Goal: Navigation & Orientation: Find specific page/section

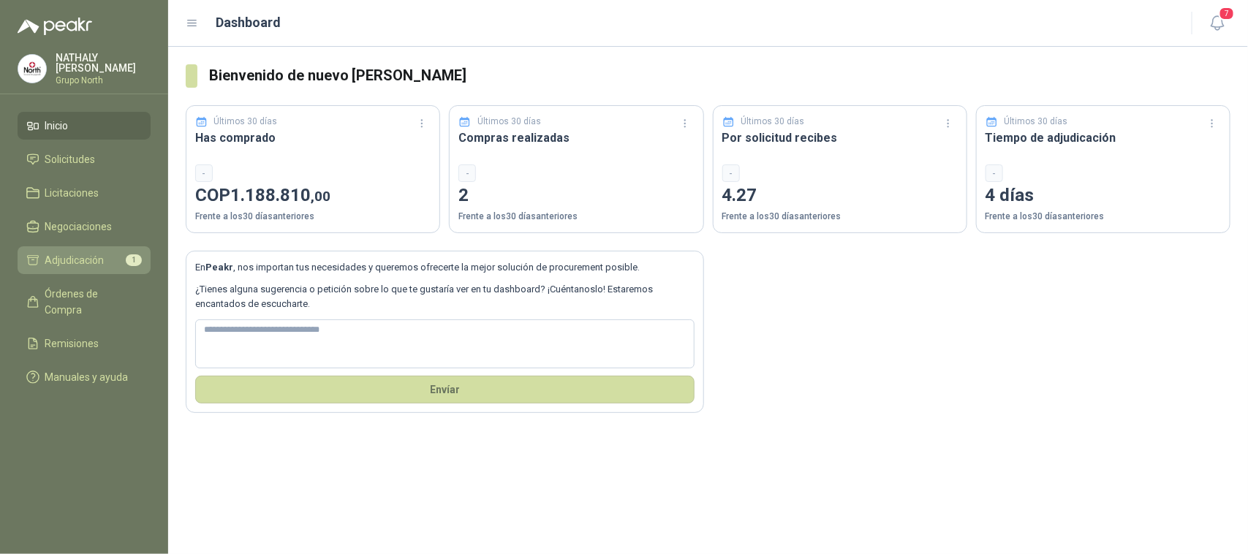
click at [97, 258] on span "Adjudicación" at bounding box center [74, 260] width 59 height 16
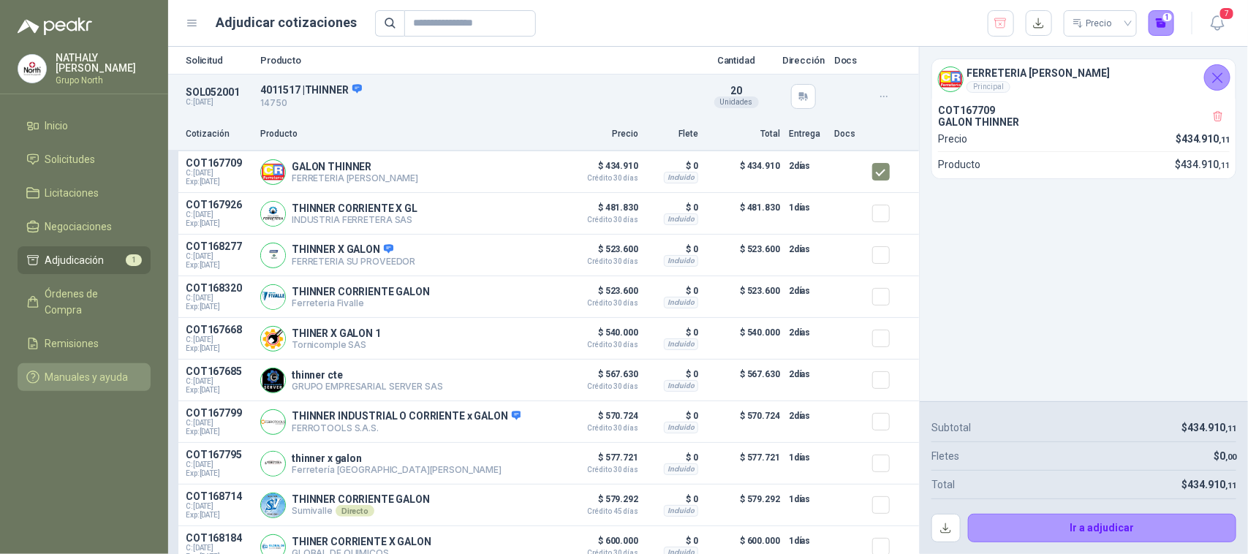
click at [81, 363] on link "Manuales y ayuda" at bounding box center [84, 377] width 133 height 28
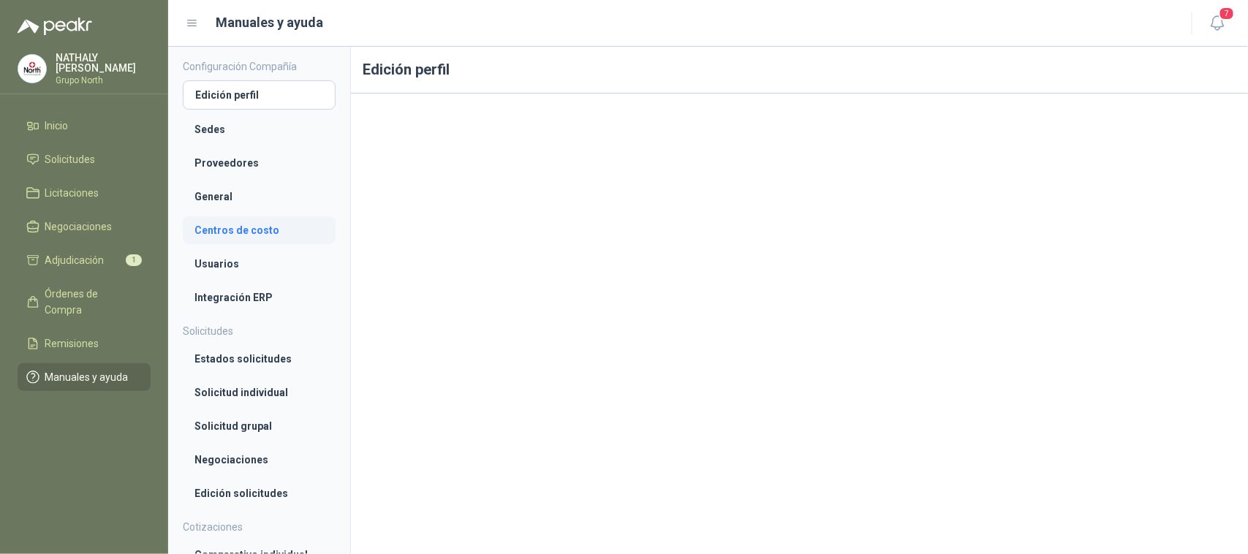
click at [219, 228] on li "Centros de costo" at bounding box center [259, 230] width 129 height 16
click at [229, 167] on li "Proveedores" at bounding box center [259, 162] width 129 height 16
click at [112, 336] on li "Remisiones" at bounding box center [84, 344] width 116 height 16
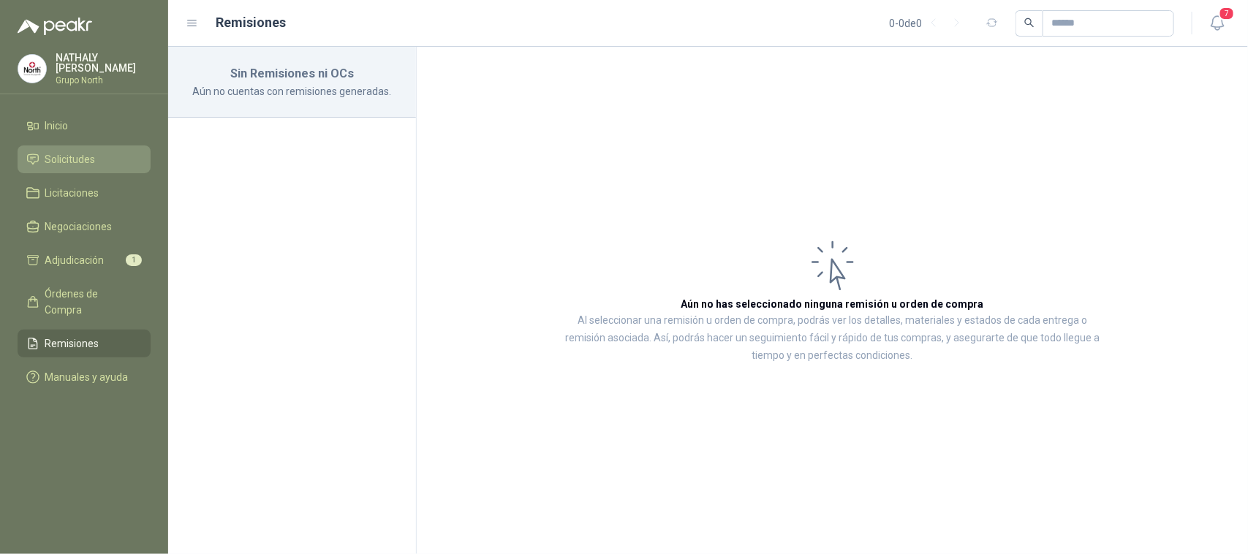
click at [55, 157] on span "Solicitudes" at bounding box center [70, 159] width 50 height 16
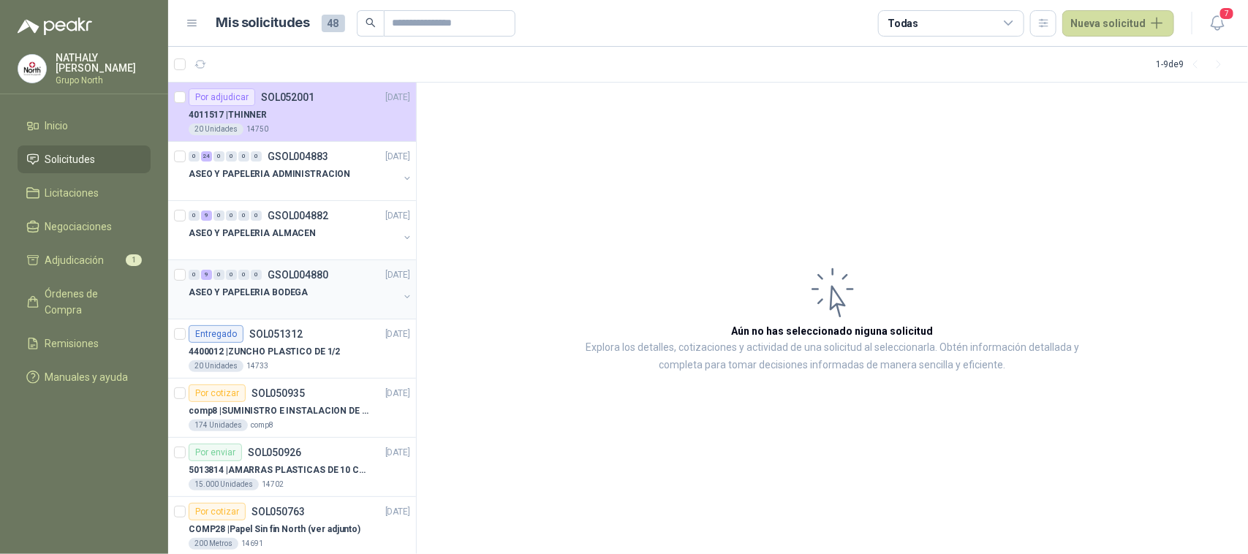
click at [319, 289] on div "ASEO Y PAPELERIA BODEGA" at bounding box center [294, 293] width 210 height 18
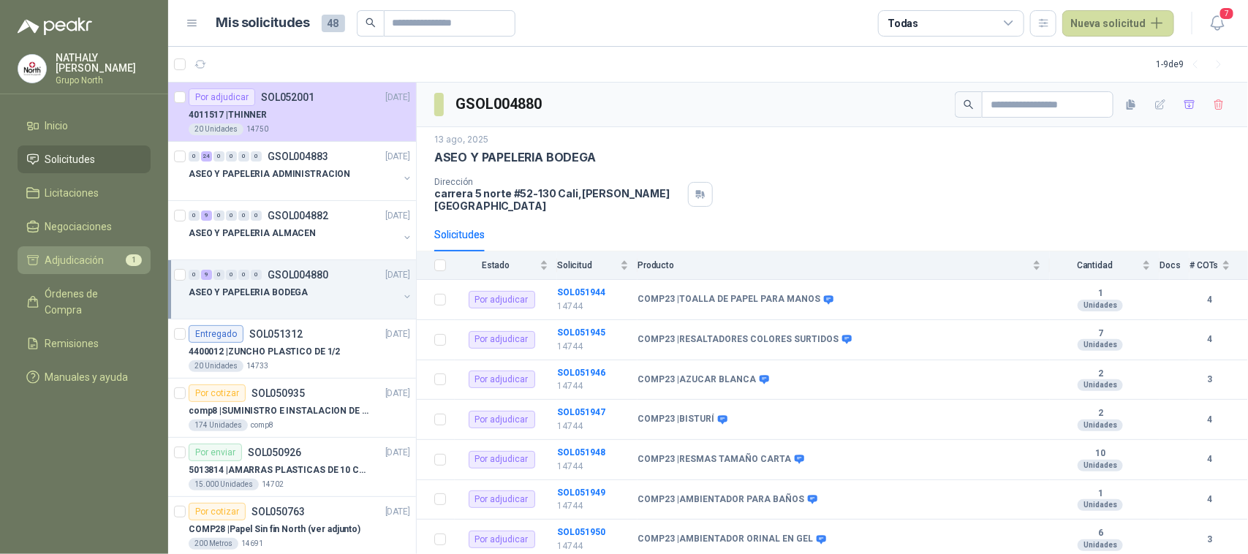
click at [86, 249] on link "Adjudicación 1" at bounding box center [84, 260] width 133 height 28
